Goal: Transaction & Acquisition: Purchase product/service

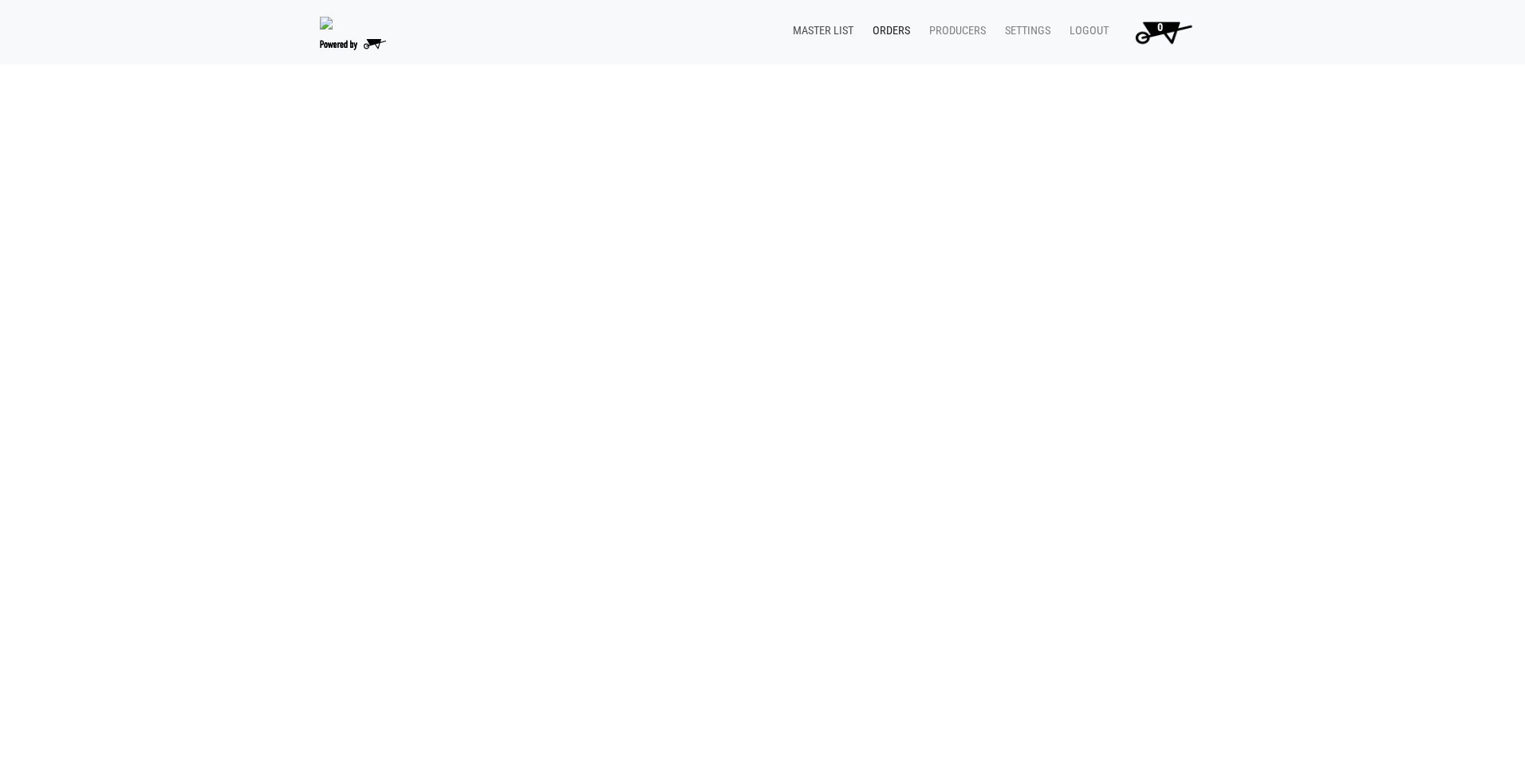
click at [831, 28] on link "Master List" at bounding box center [820, 31] width 80 height 30
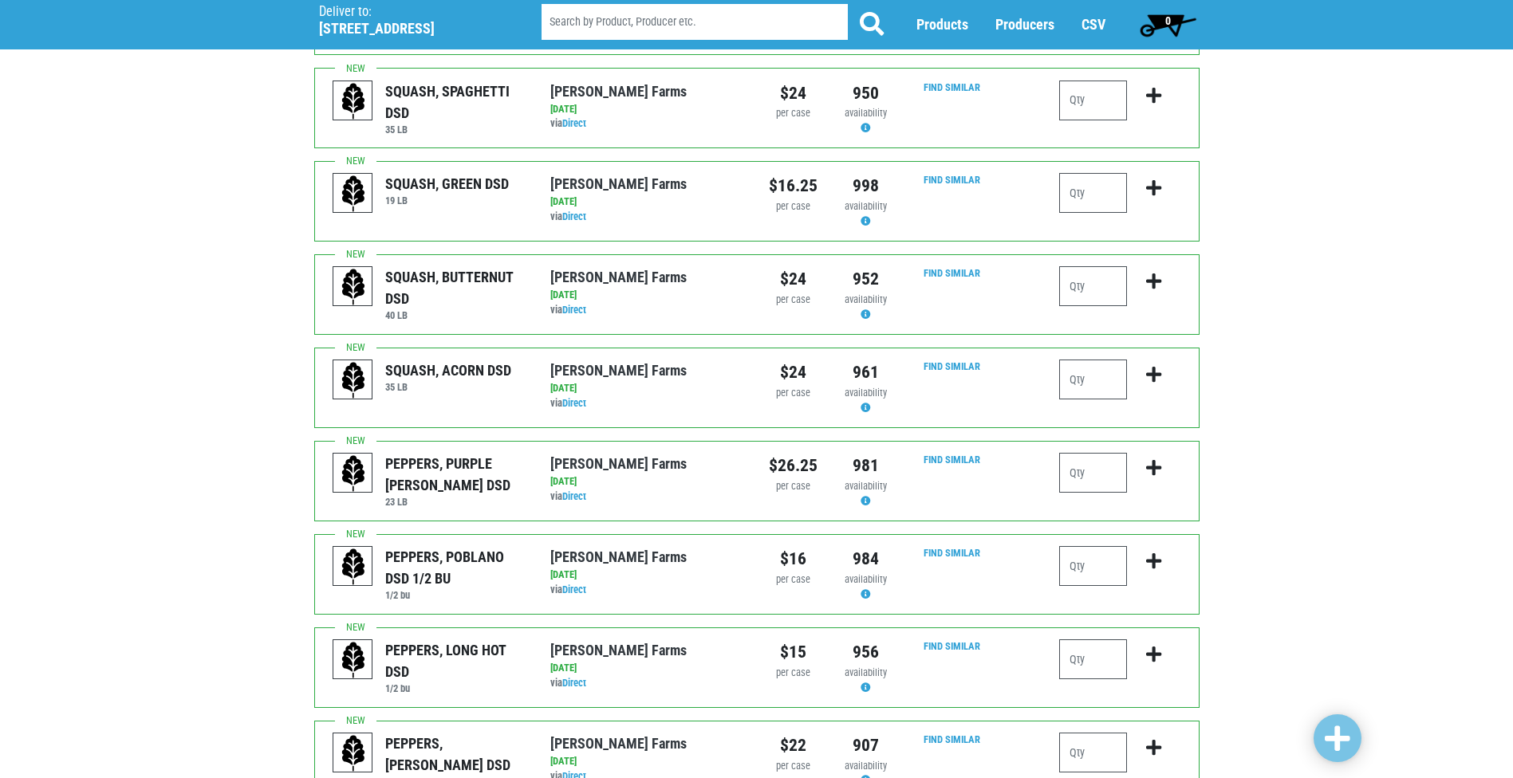
scroll to position [798, 0]
click at [1099, 638] on input "number" at bounding box center [1093, 658] width 68 height 40
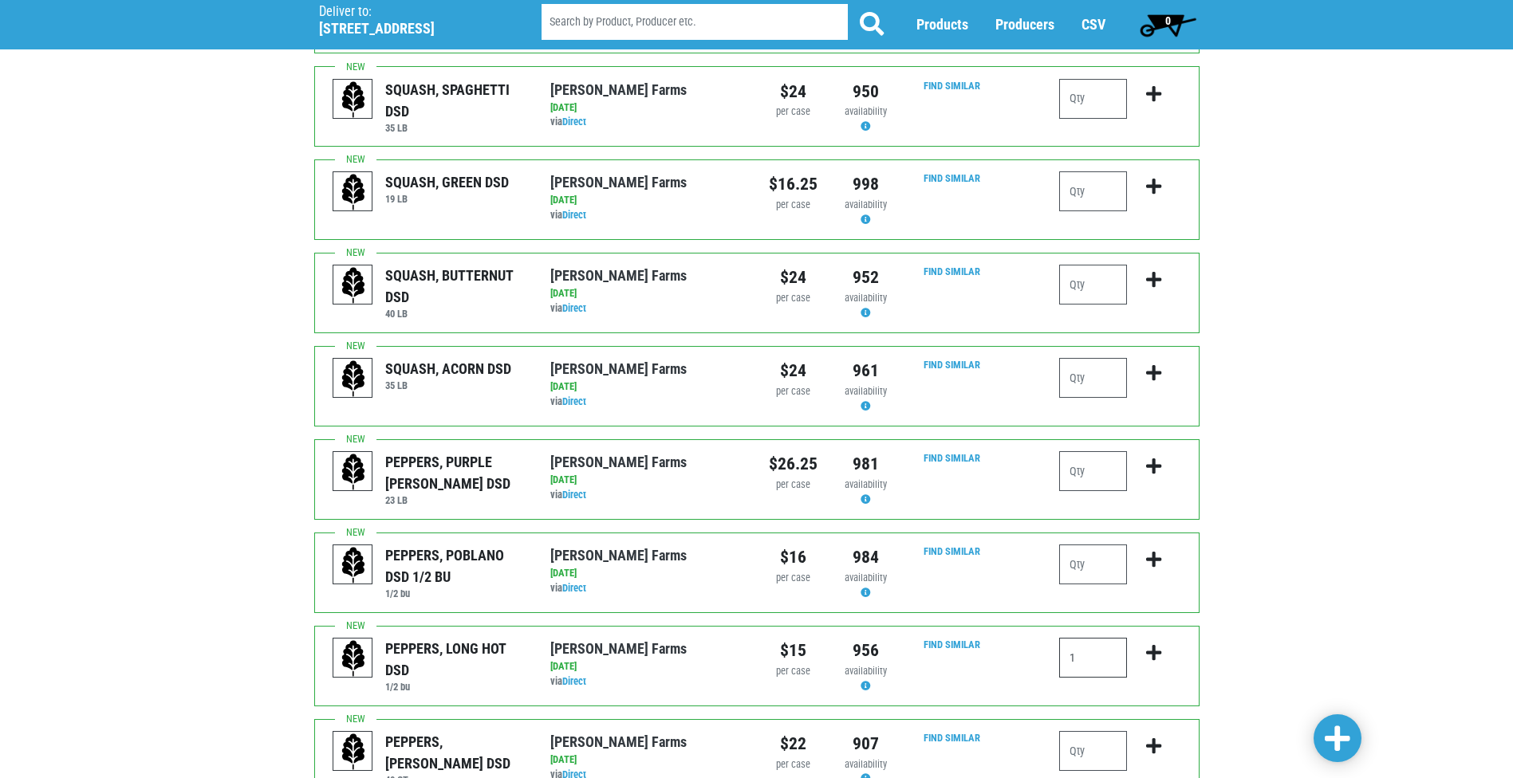
type input "1"
click at [1155, 644] on icon "submit" at bounding box center [1153, 653] width 15 height 18
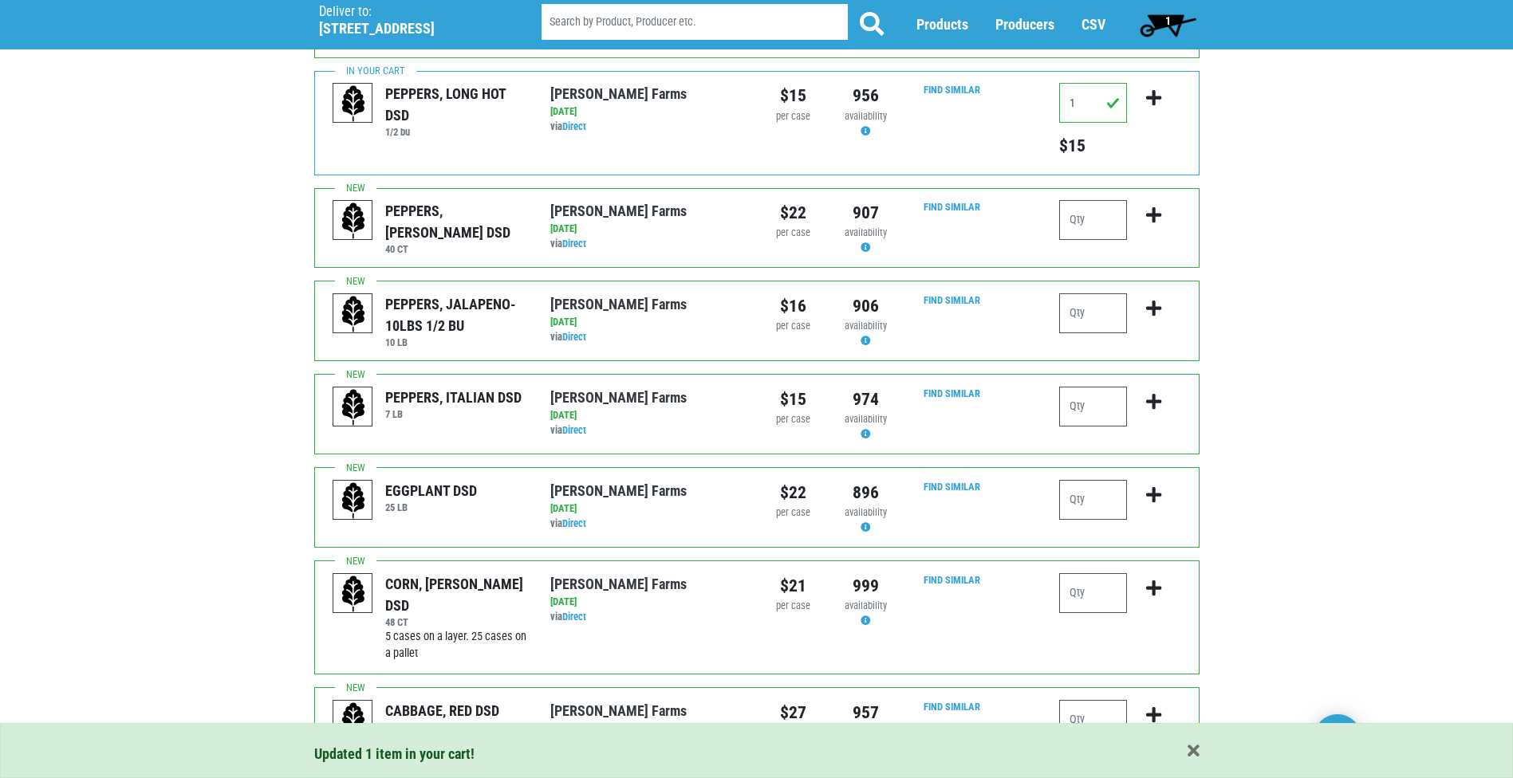
scroll to position [1356, 0]
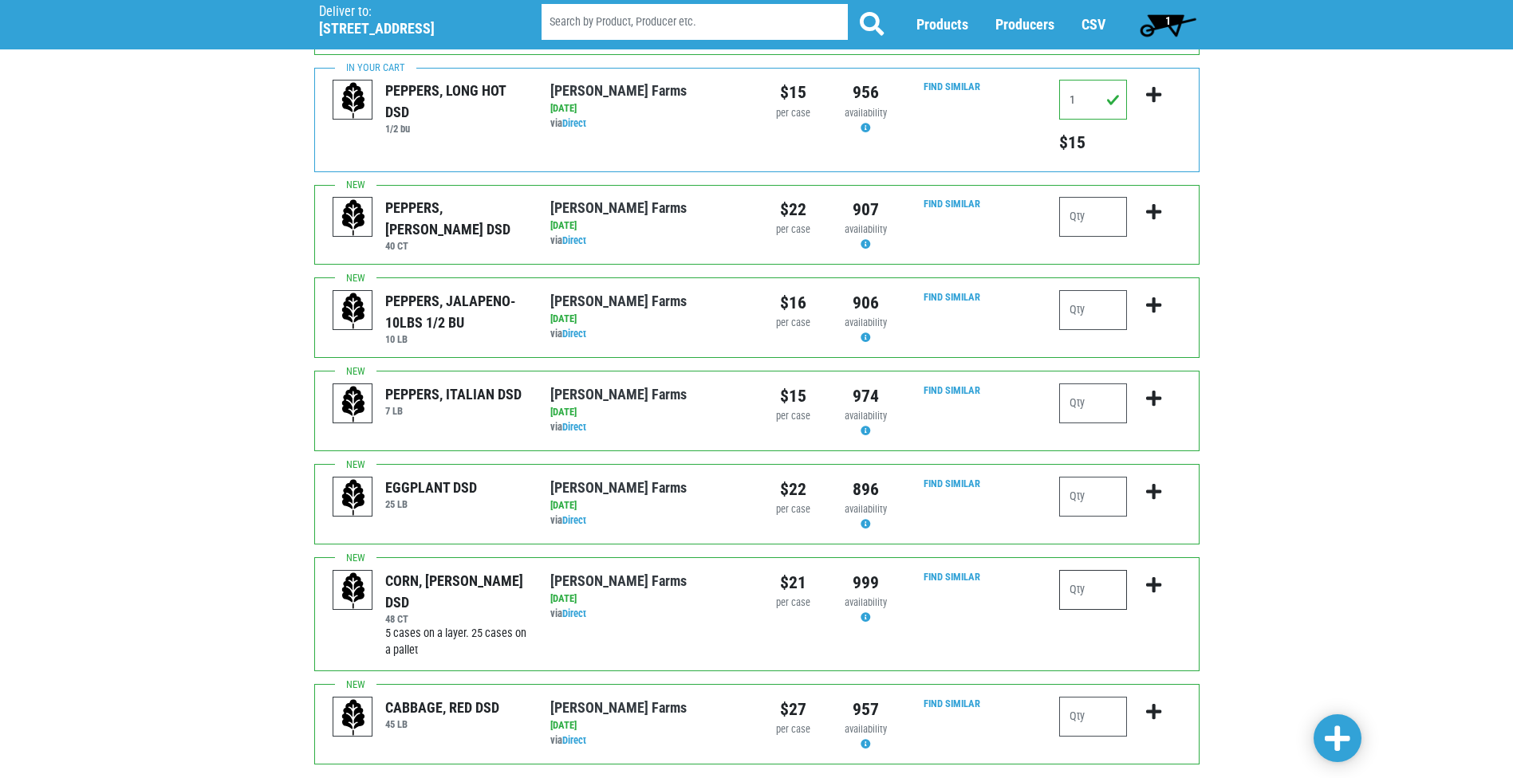
click at [1084, 570] on input "number" at bounding box center [1093, 590] width 68 height 40
type input "4"
click at [1157, 577] on icon "submit" at bounding box center [1153, 586] width 15 height 18
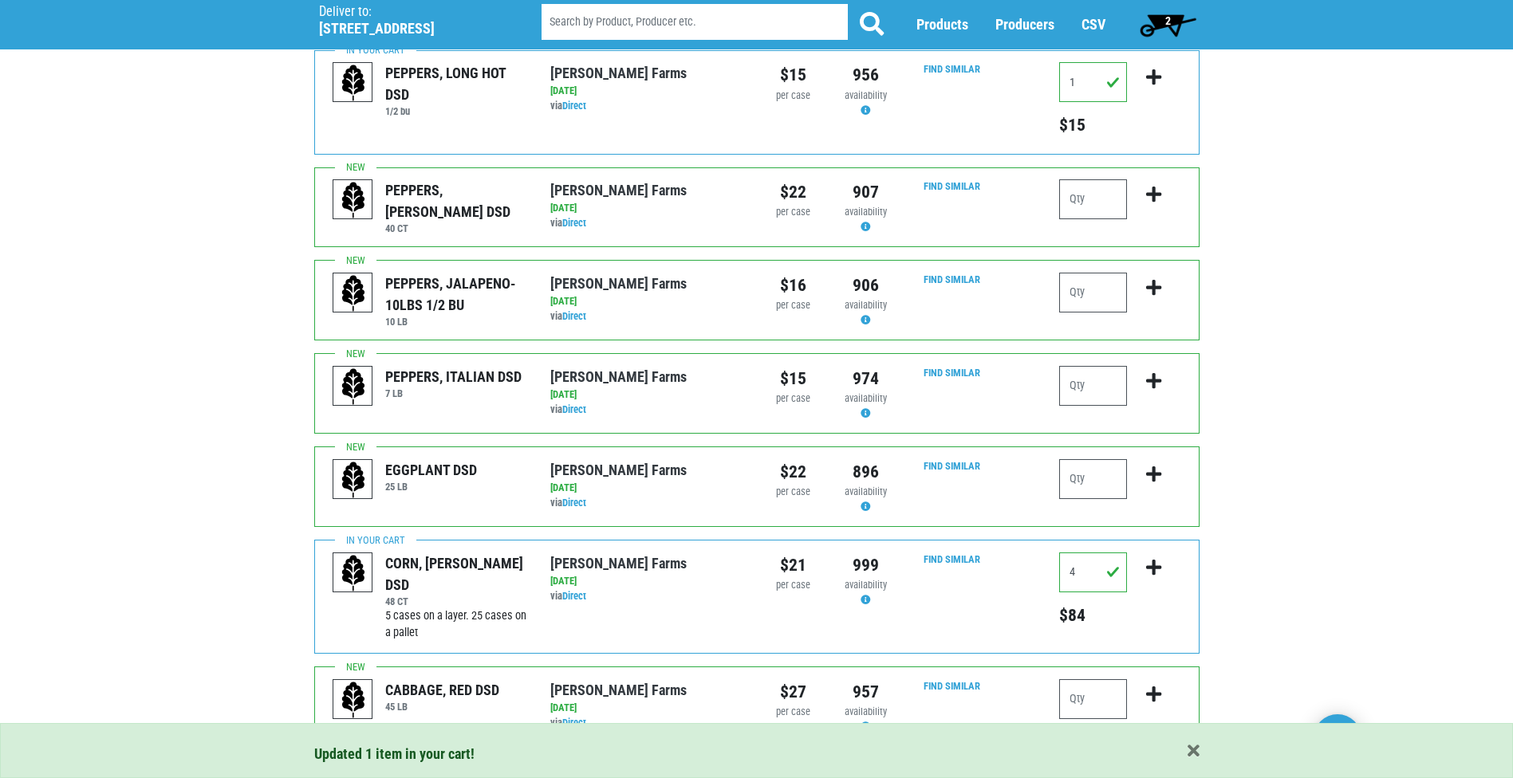
scroll to position [1410, 0]
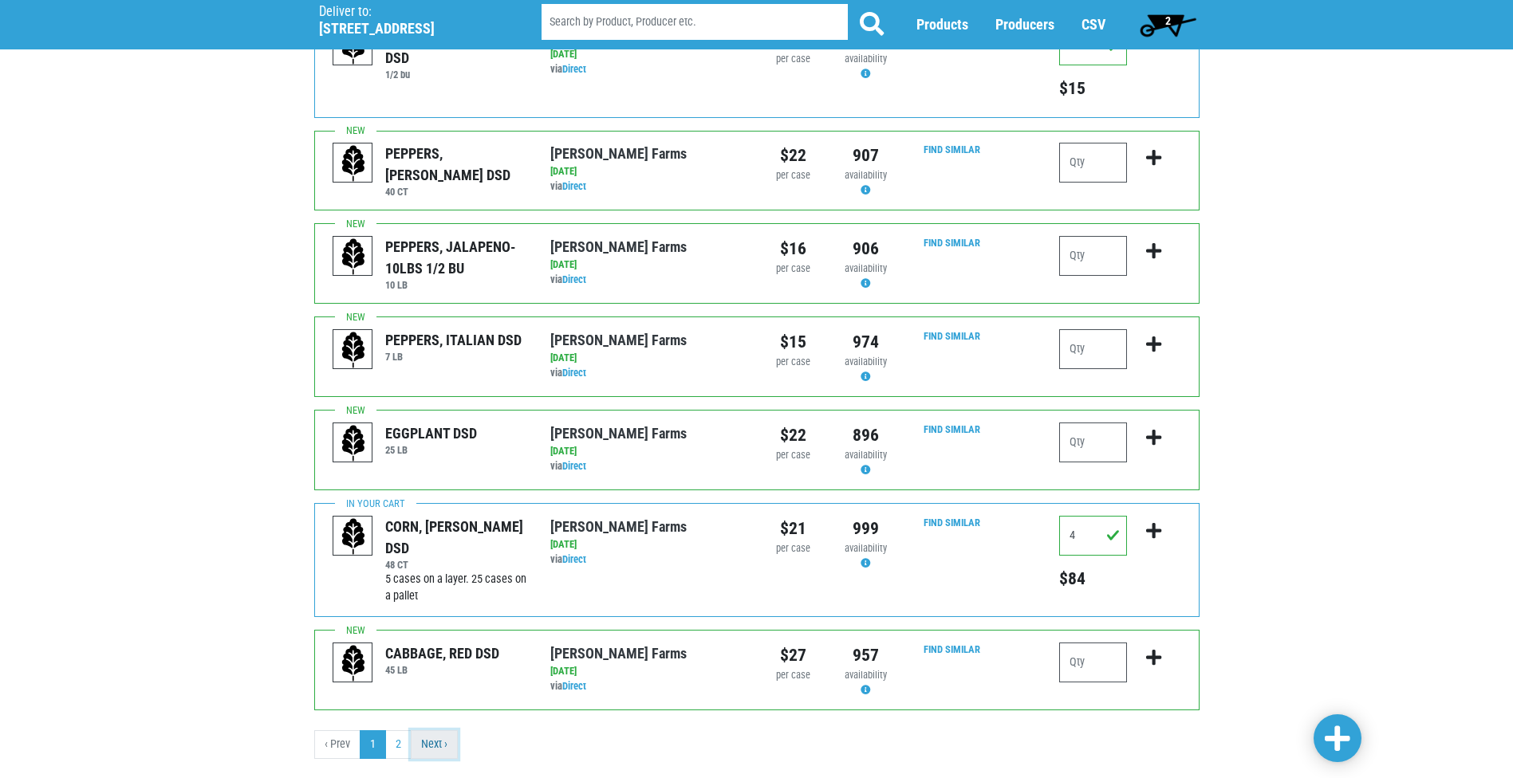
click at [447, 731] on link "Next ›" at bounding box center [434, 745] width 47 height 29
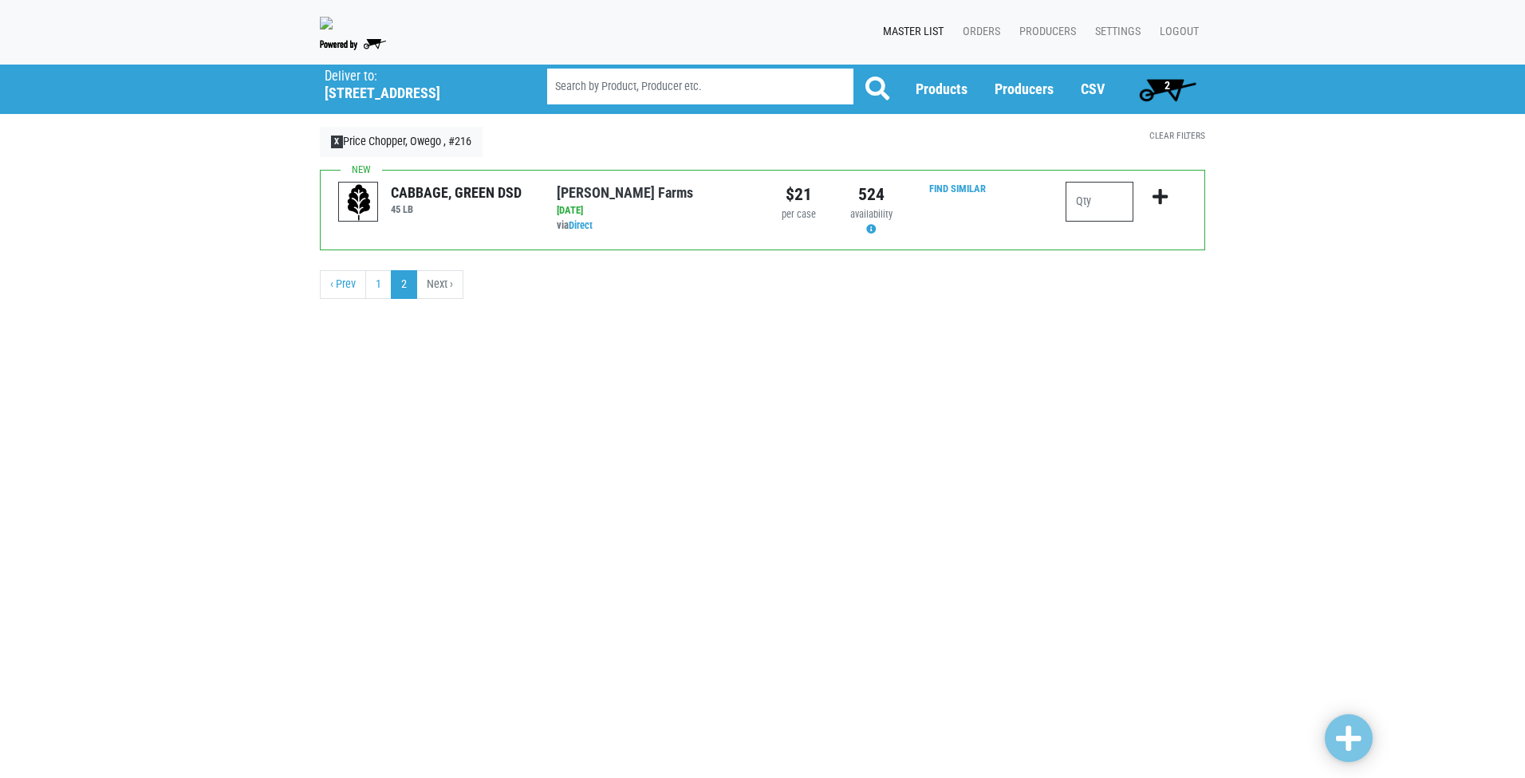
click at [1094, 210] on input "number" at bounding box center [1100, 202] width 68 height 40
type input "1"
click at [1161, 200] on icon "submit" at bounding box center [1159, 197] width 15 height 18
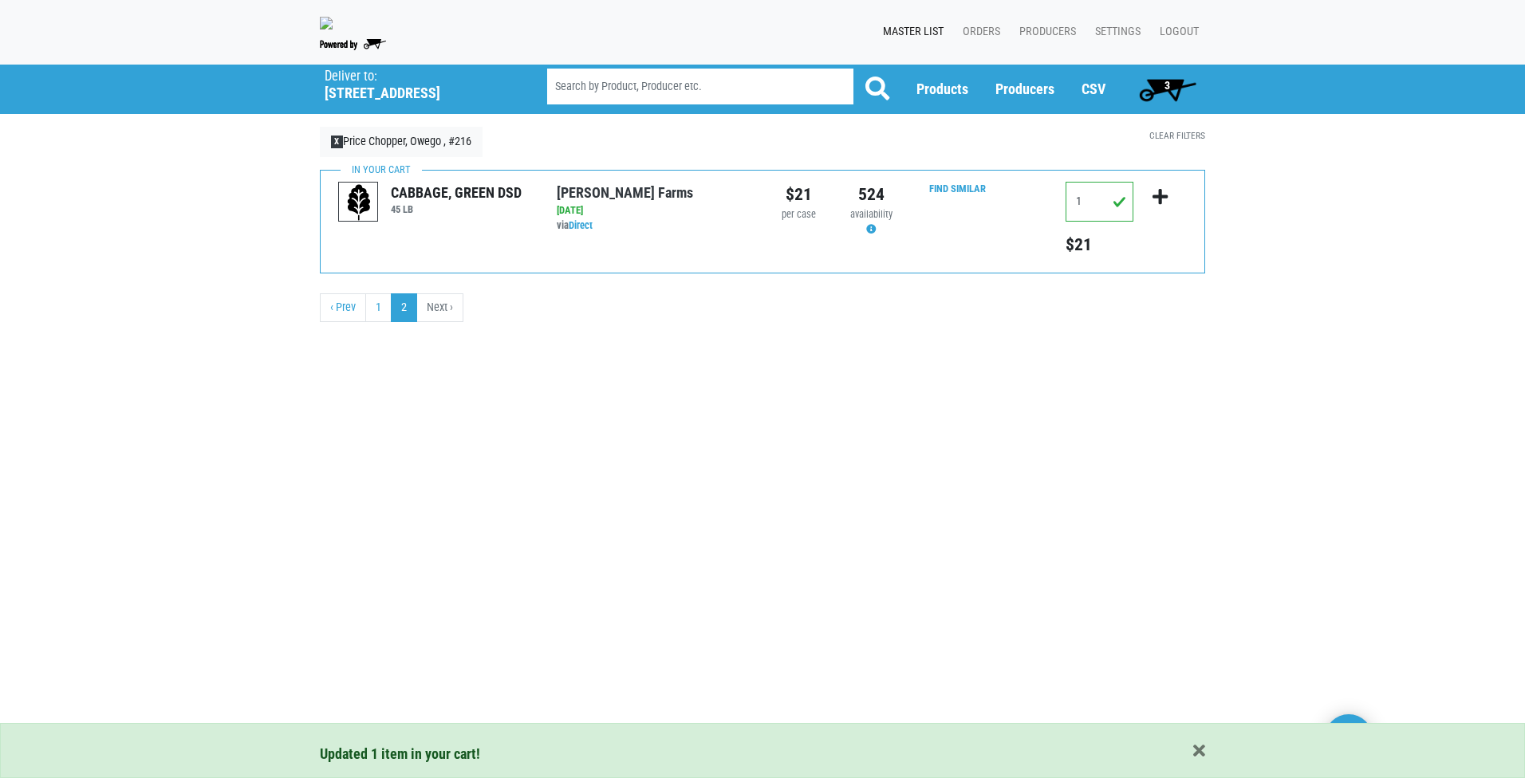
click at [1163, 87] on span "3" at bounding box center [1167, 89] width 71 height 32
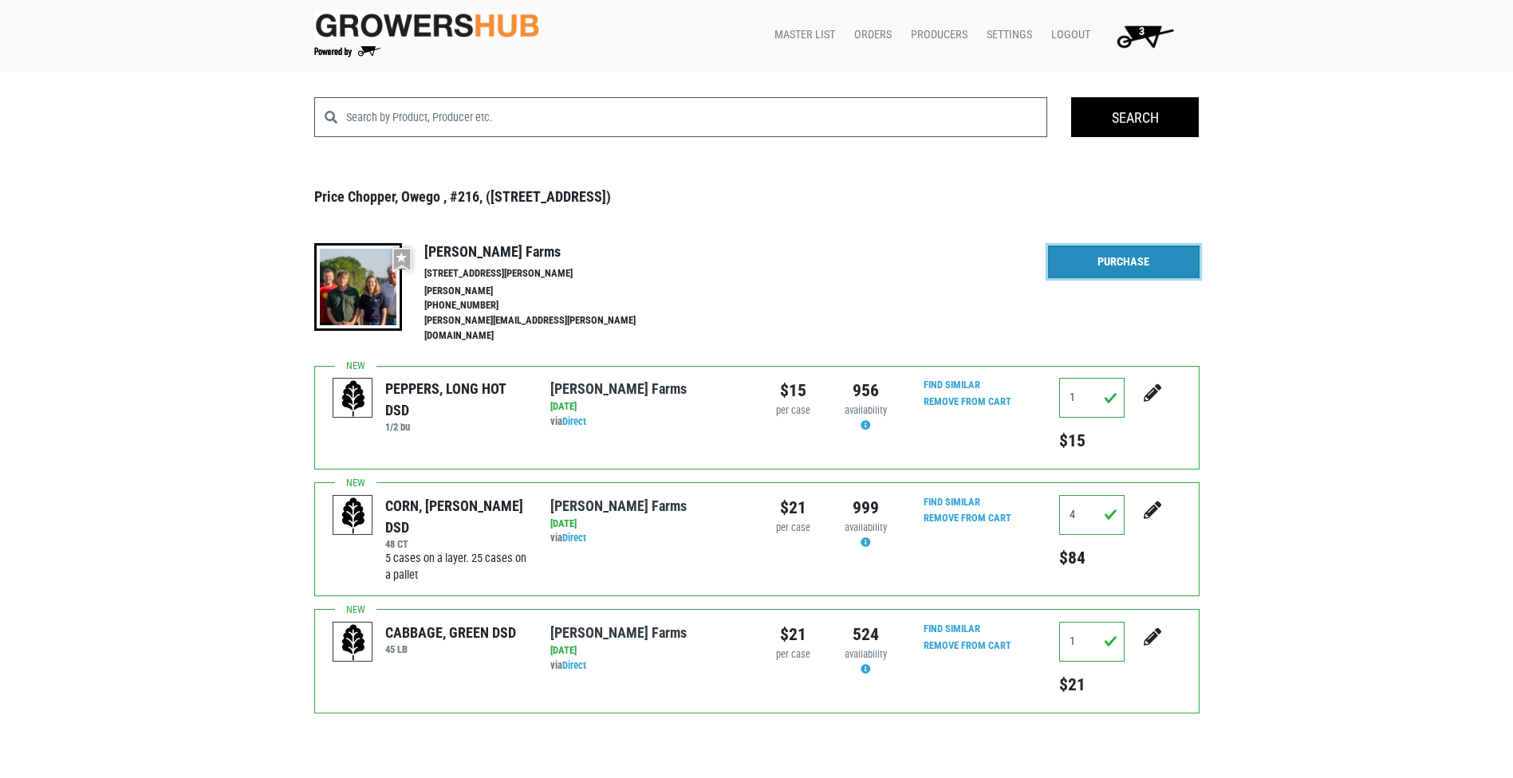
click at [1111, 258] on link "Purchase" at bounding box center [1124, 262] width 152 height 33
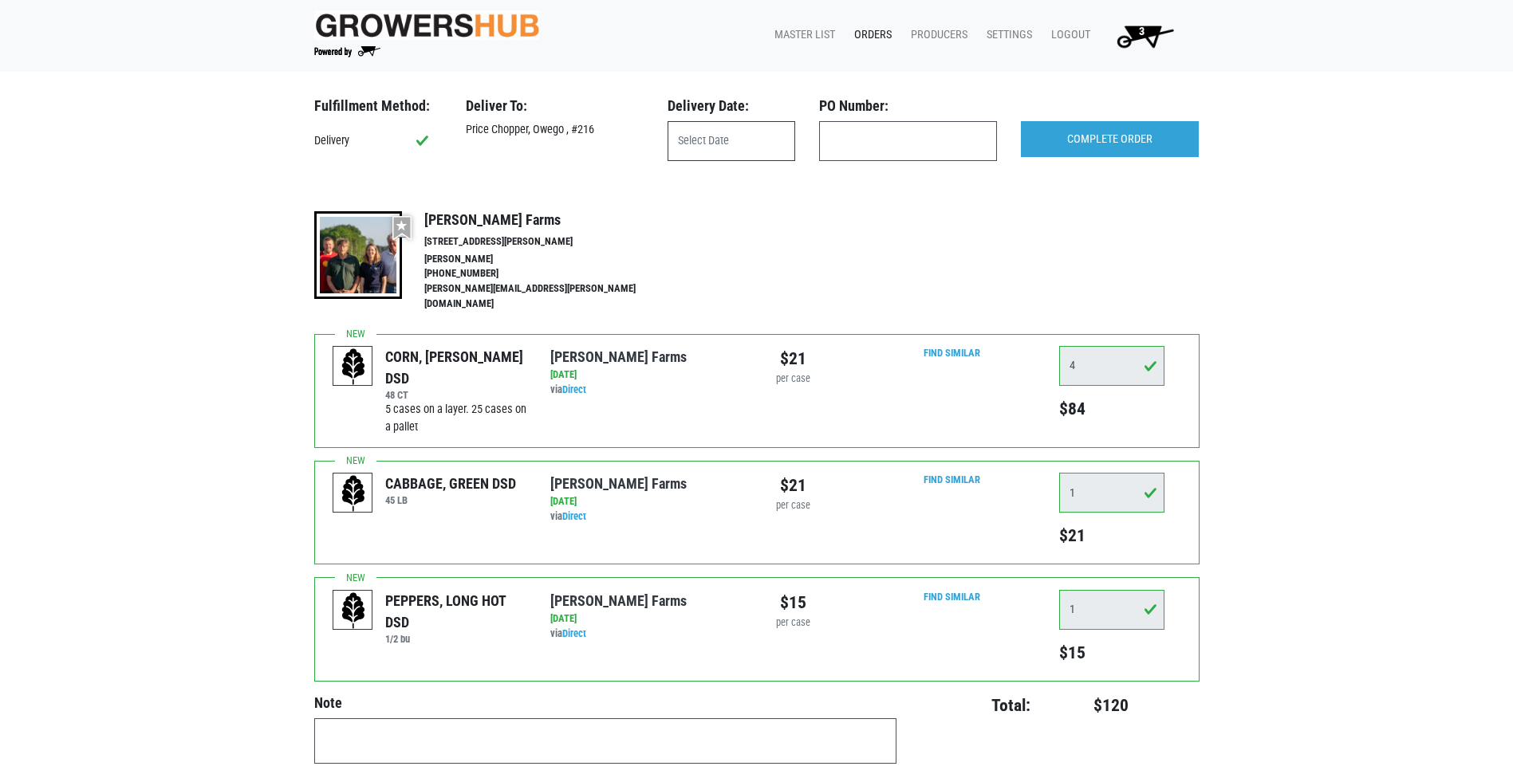
click at [743, 151] on input "text" at bounding box center [732, 141] width 128 height 40
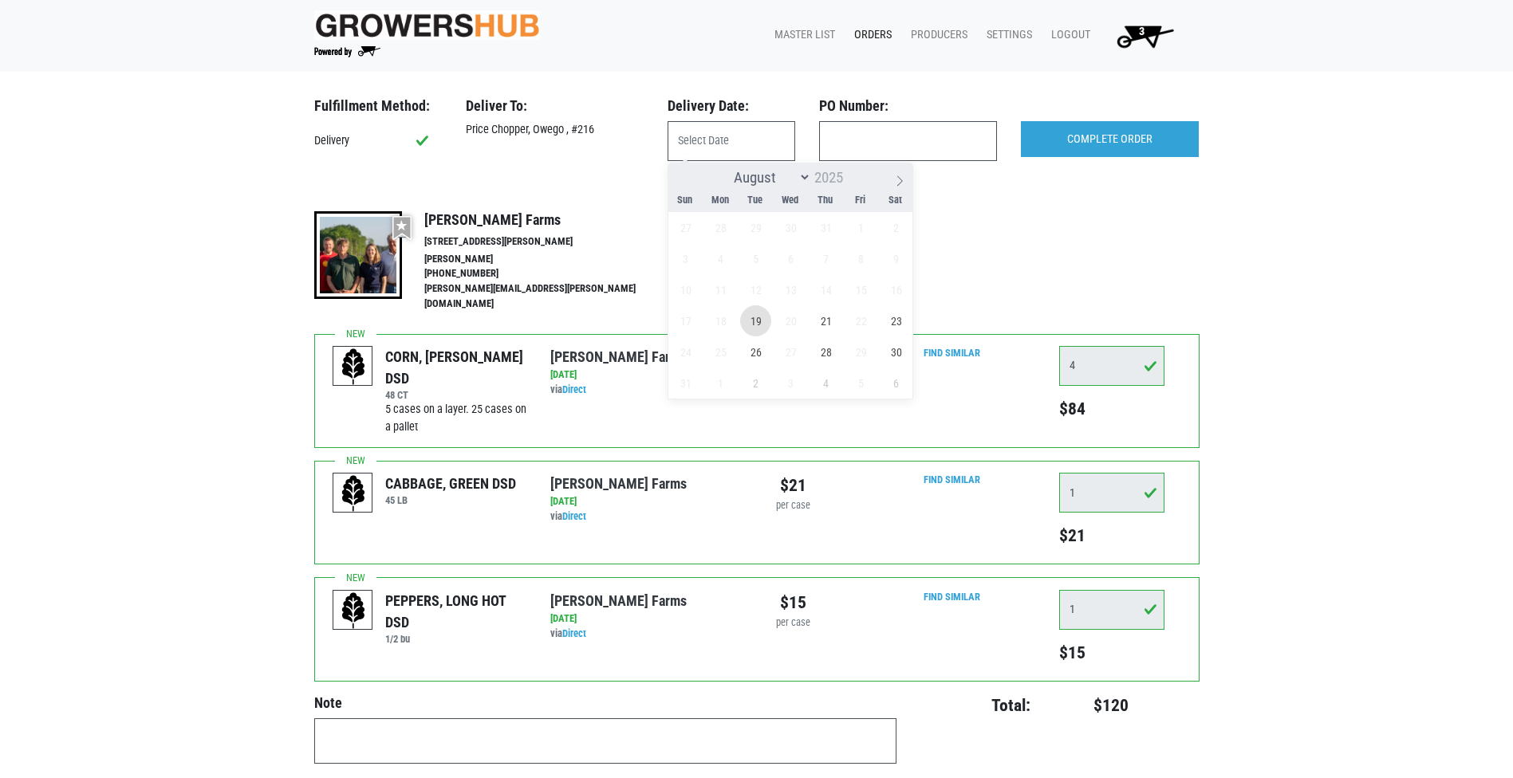
click at [762, 321] on span "19" at bounding box center [755, 320] width 31 height 31
type input "[DATE]"
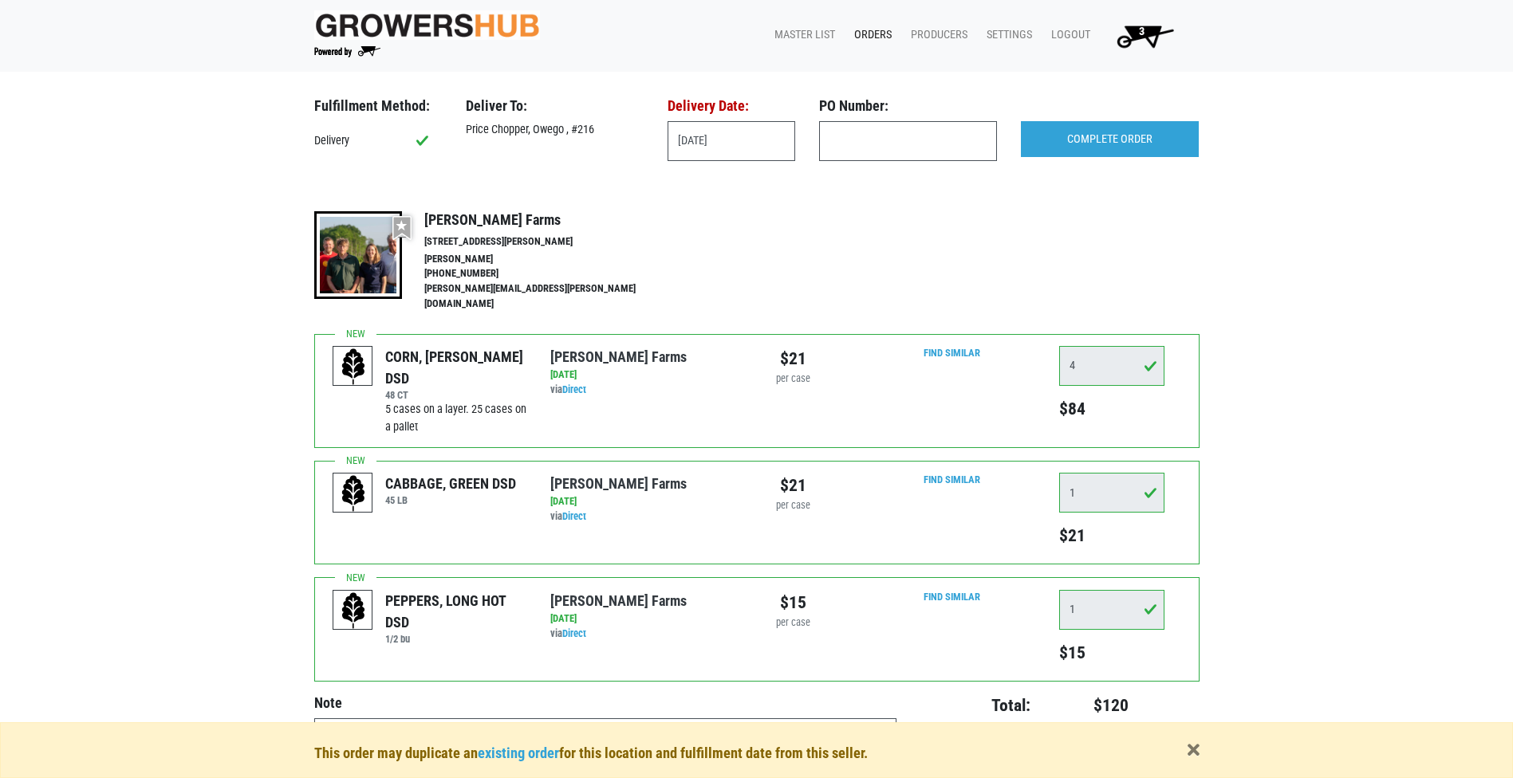
click at [875, 120] on div "PO Number:" at bounding box center [908, 109] width 202 height 24
click at [871, 142] on input "text" at bounding box center [908, 141] width 178 height 40
type input "produce"
click at [1129, 140] on input "COMPLETE ORDER" at bounding box center [1110, 139] width 178 height 37
